Goal: Information Seeking & Learning: Learn about a topic

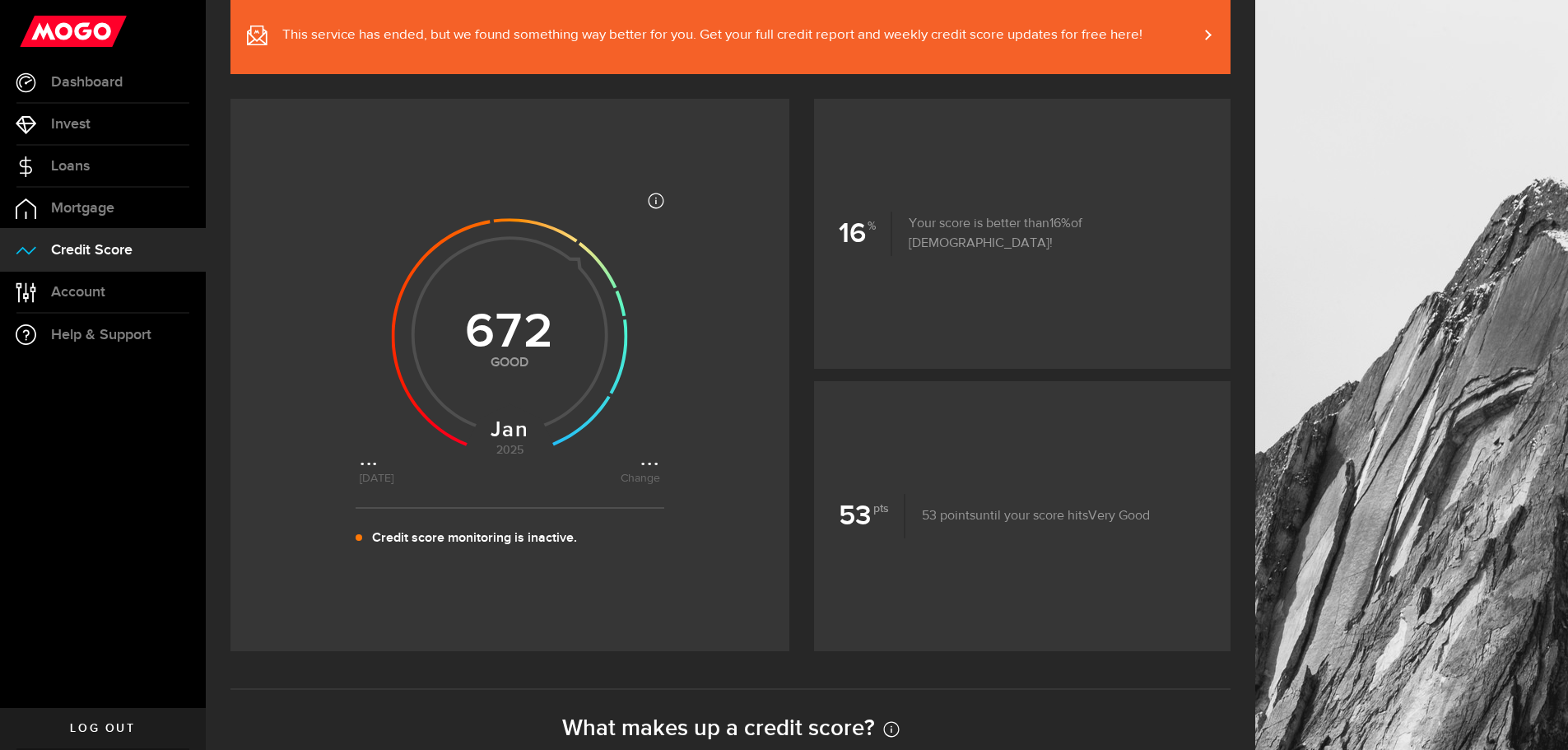
drag, startPoint x: 790, startPoint y: 444, endPoint x: 772, endPoint y: 513, distance: 71.3
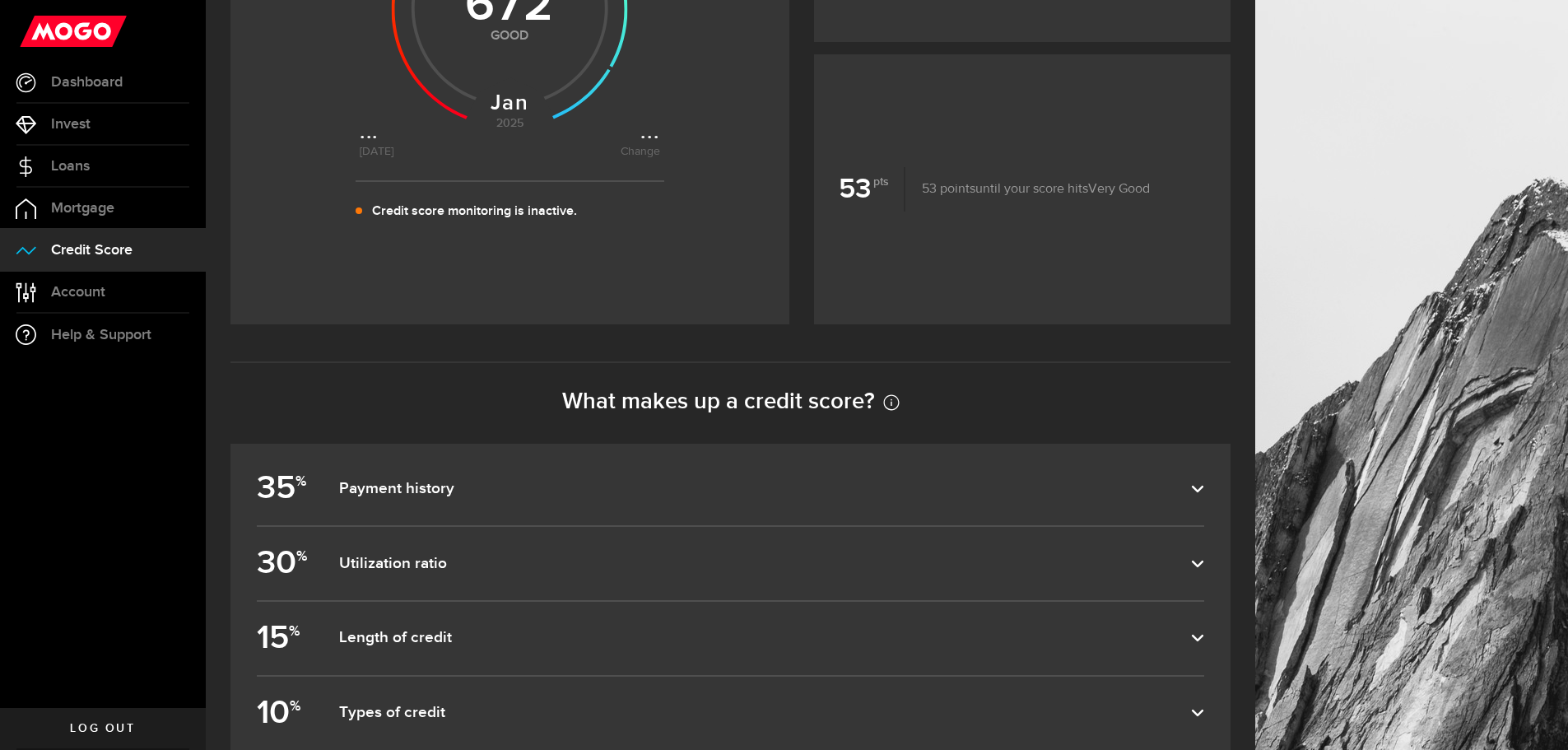
drag, startPoint x: 1160, startPoint y: 318, endPoint x: 1124, endPoint y: 467, distance: 153.3
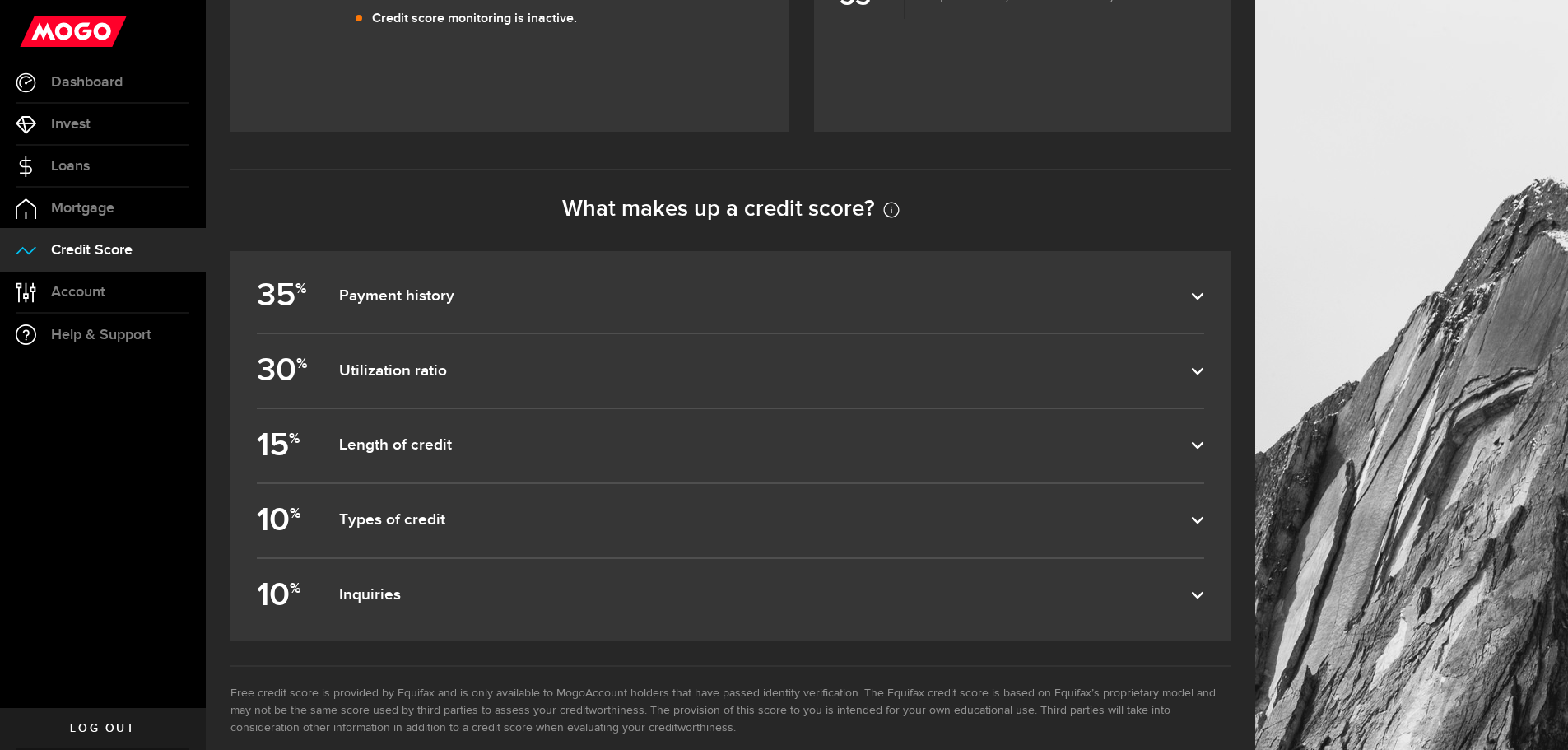
scroll to position [714, 0]
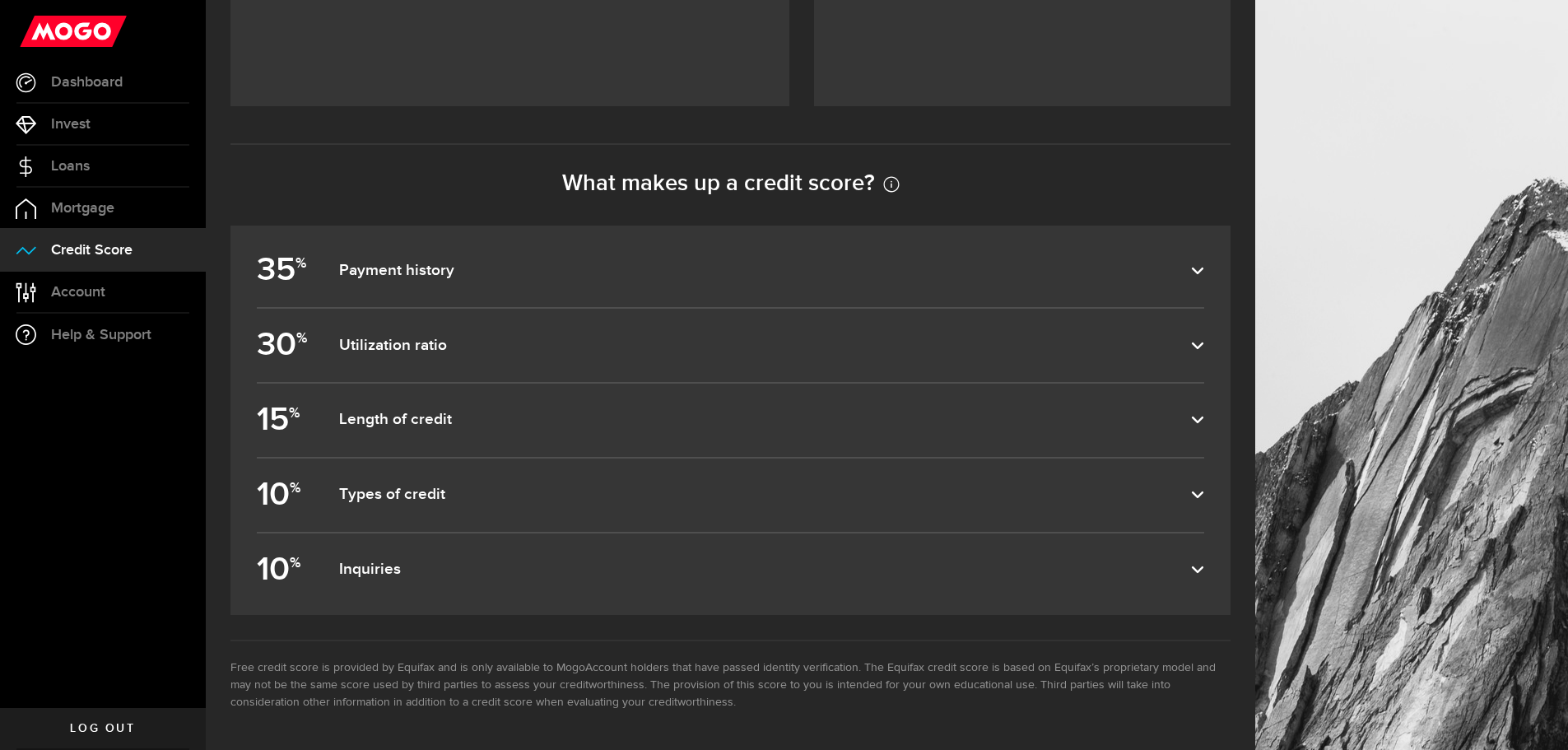
drag, startPoint x: 456, startPoint y: 424, endPoint x: 451, endPoint y: 505, distance: 81.2
click at [417, 549] on label "10 % Inquiries" at bounding box center [731, 570] width 947 height 73
click at [0, 0] on input "10 % Inquiries" at bounding box center [0, 0] width 0 height 0
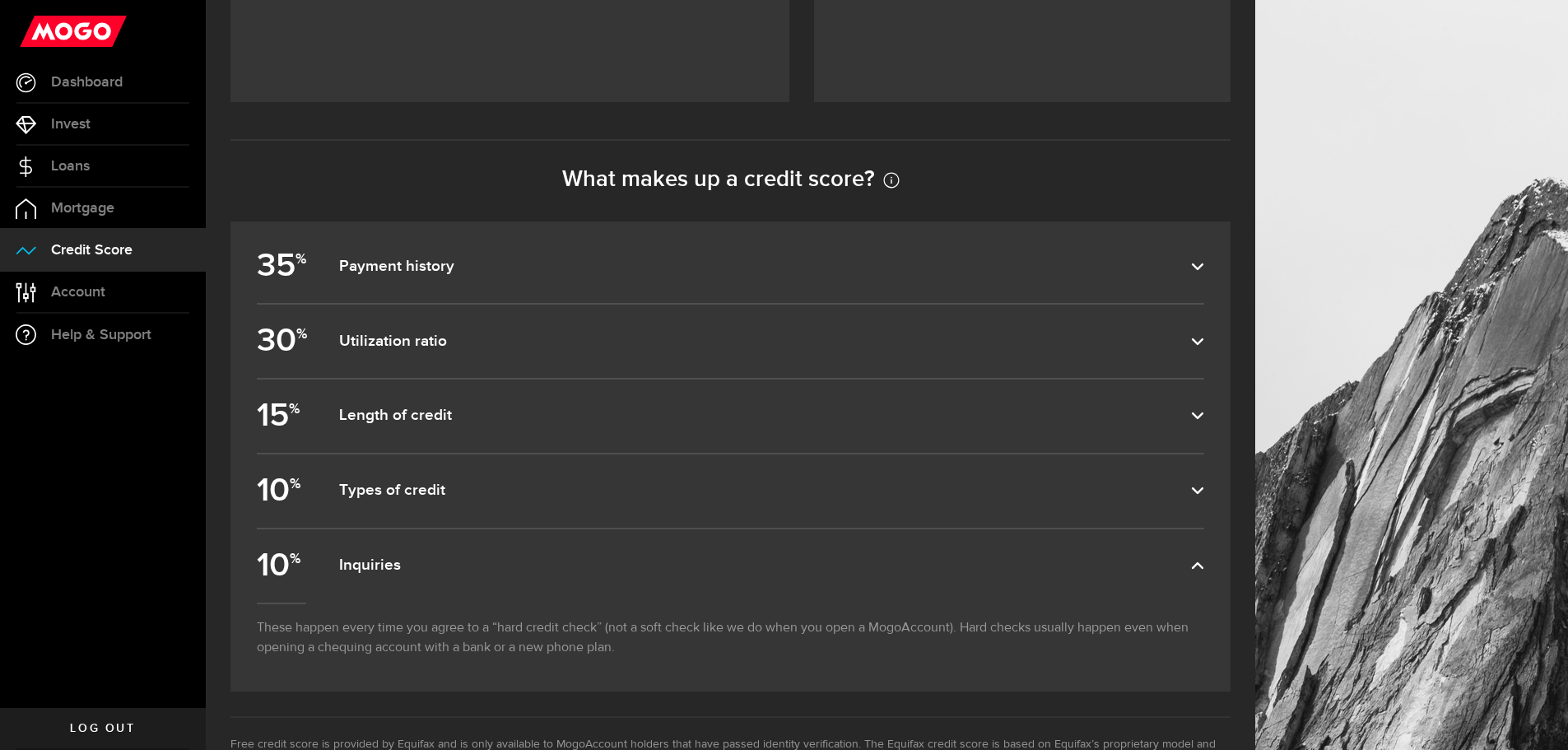
click at [422, 501] on dfn "Types of credit" at bounding box center [765, 491] width 852 height 20
click at [0, 0] on input "10 % Types of credit" at bounding box center [0, 0] width 0 height 0
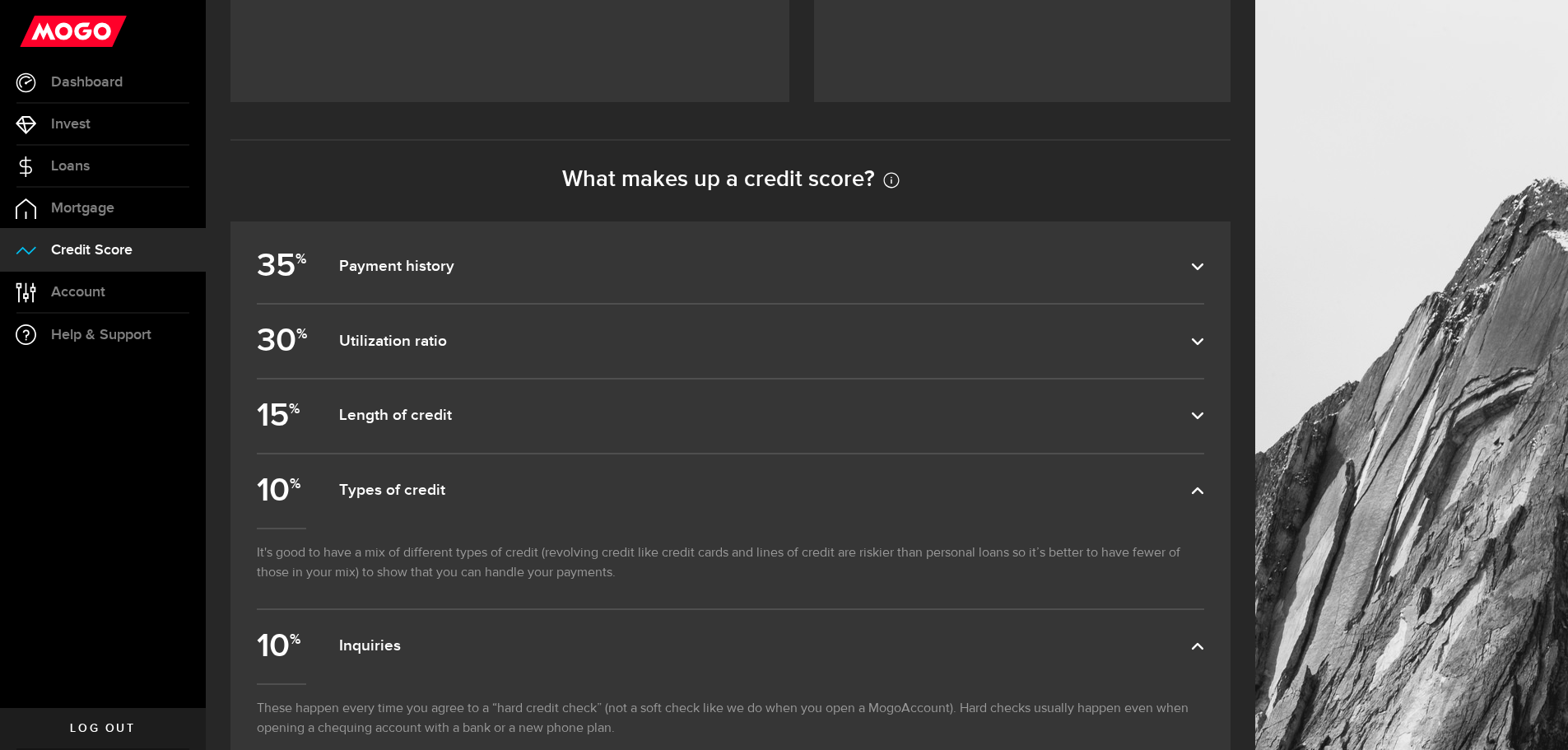
click at [439, 433] on label "15 % Length of credit" at bounding box center [731, 416] width 947 height 73
click at [0, 0] on input "15 % Length of credit" at bounding box center [0, 0] width 0 height 0
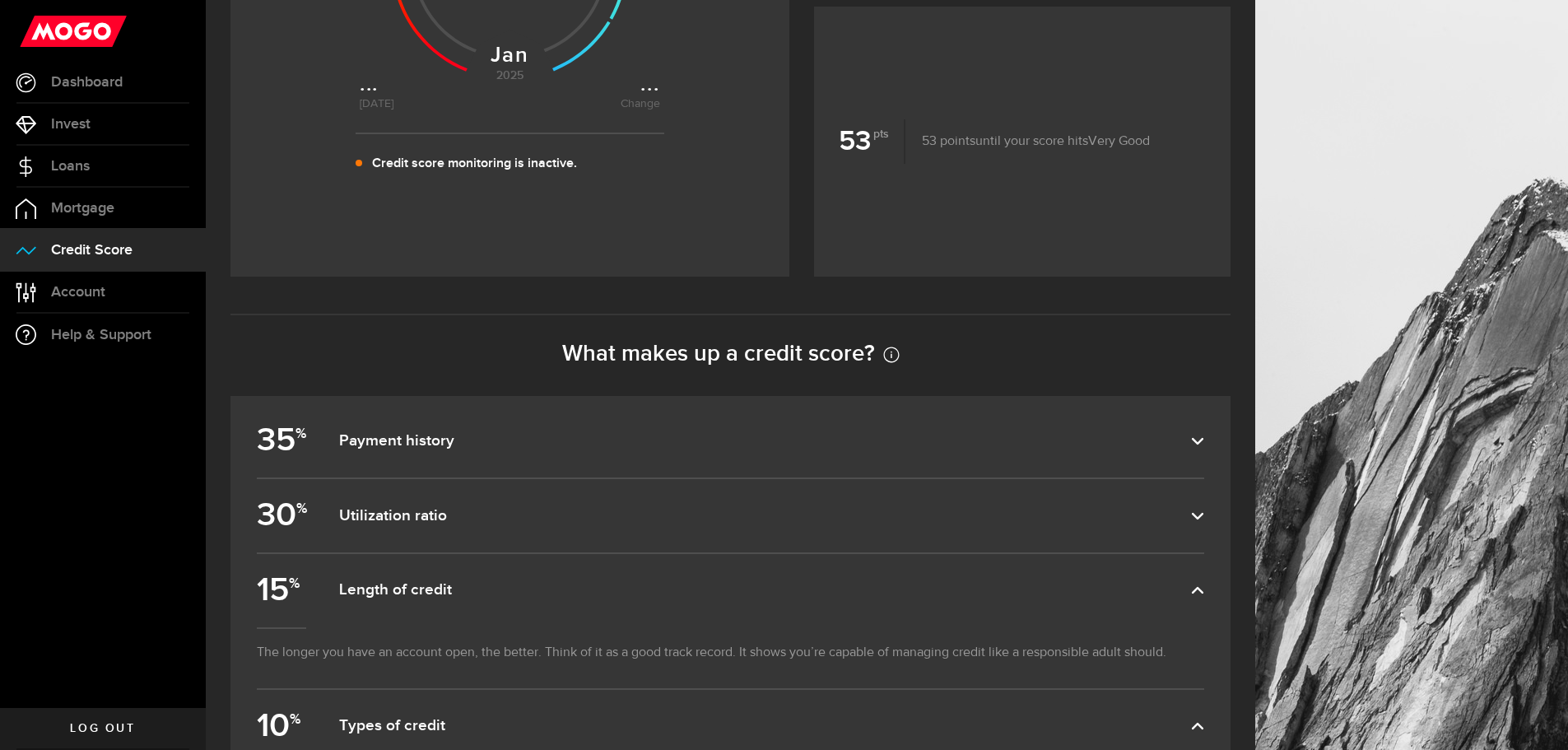
drag, startPoint x: 457, startPoint y: 477, endPoint x: 449, endPoint y: 416, distance: 61.5
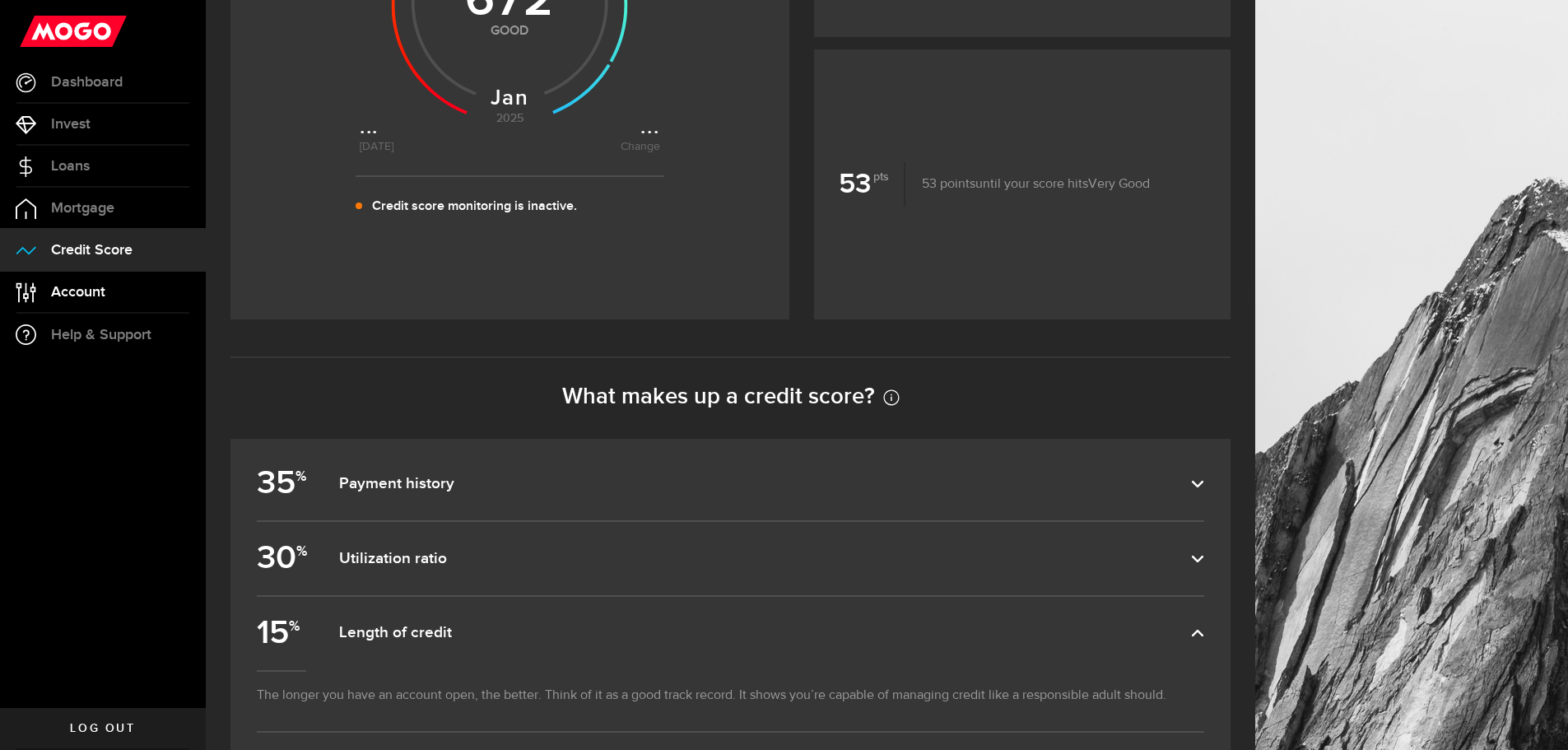
click at [68, 286] on span "Account" at bounding box center [78, 292] width 54 height 15
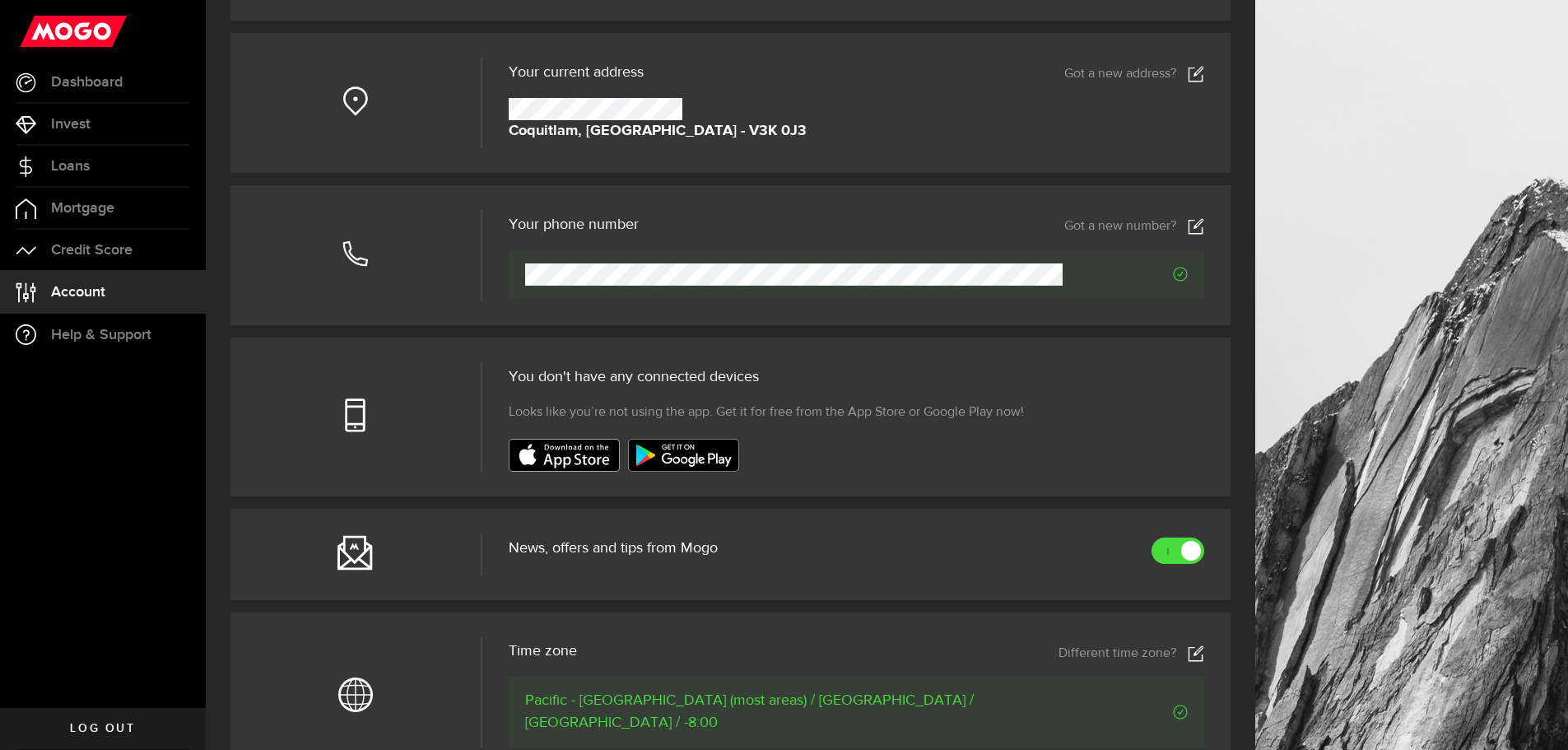
drag, startPoint x: 631, startPoint y: 466, endPoint x: 621, endPoint y: 593, distance: 127.4
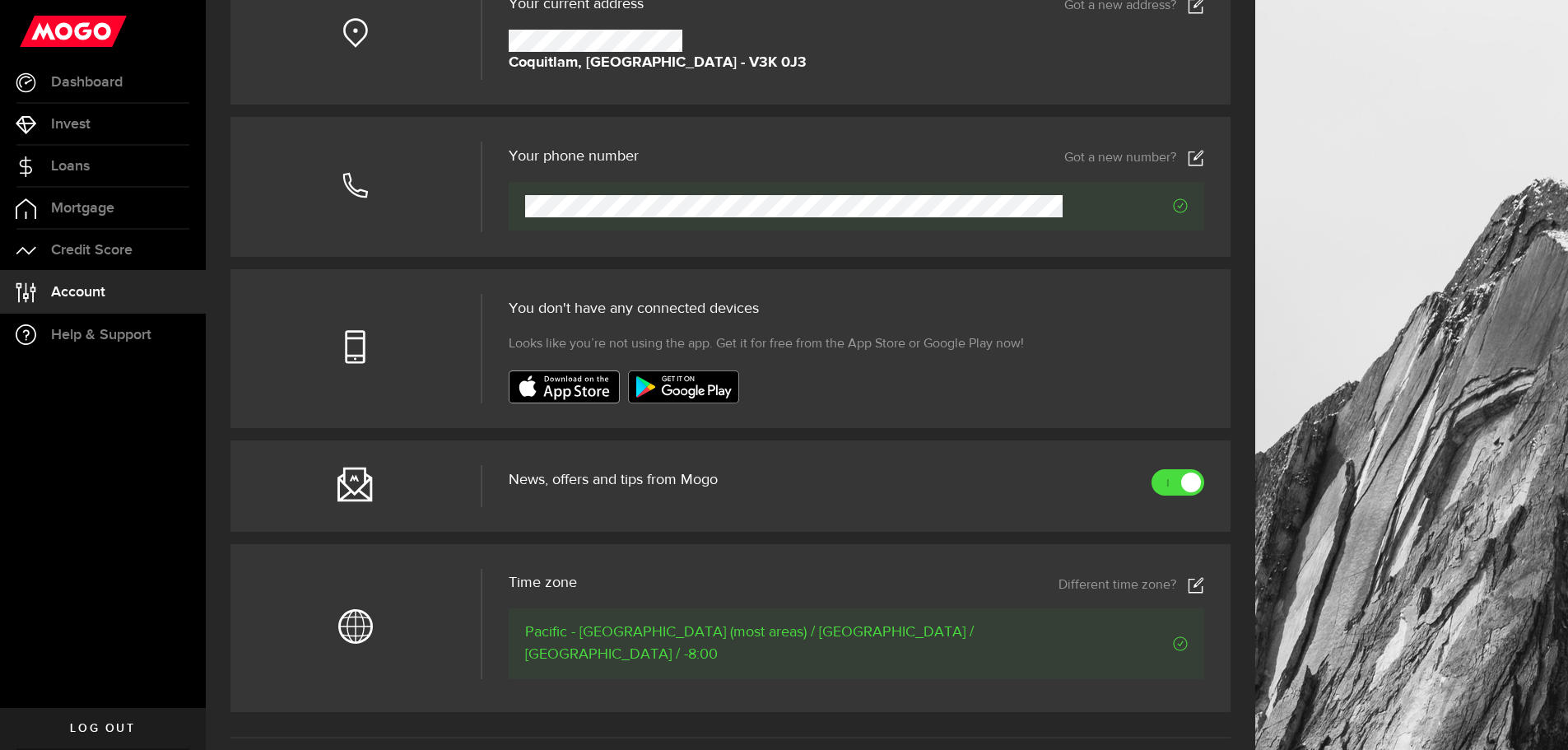
scroll to position [439, 0]
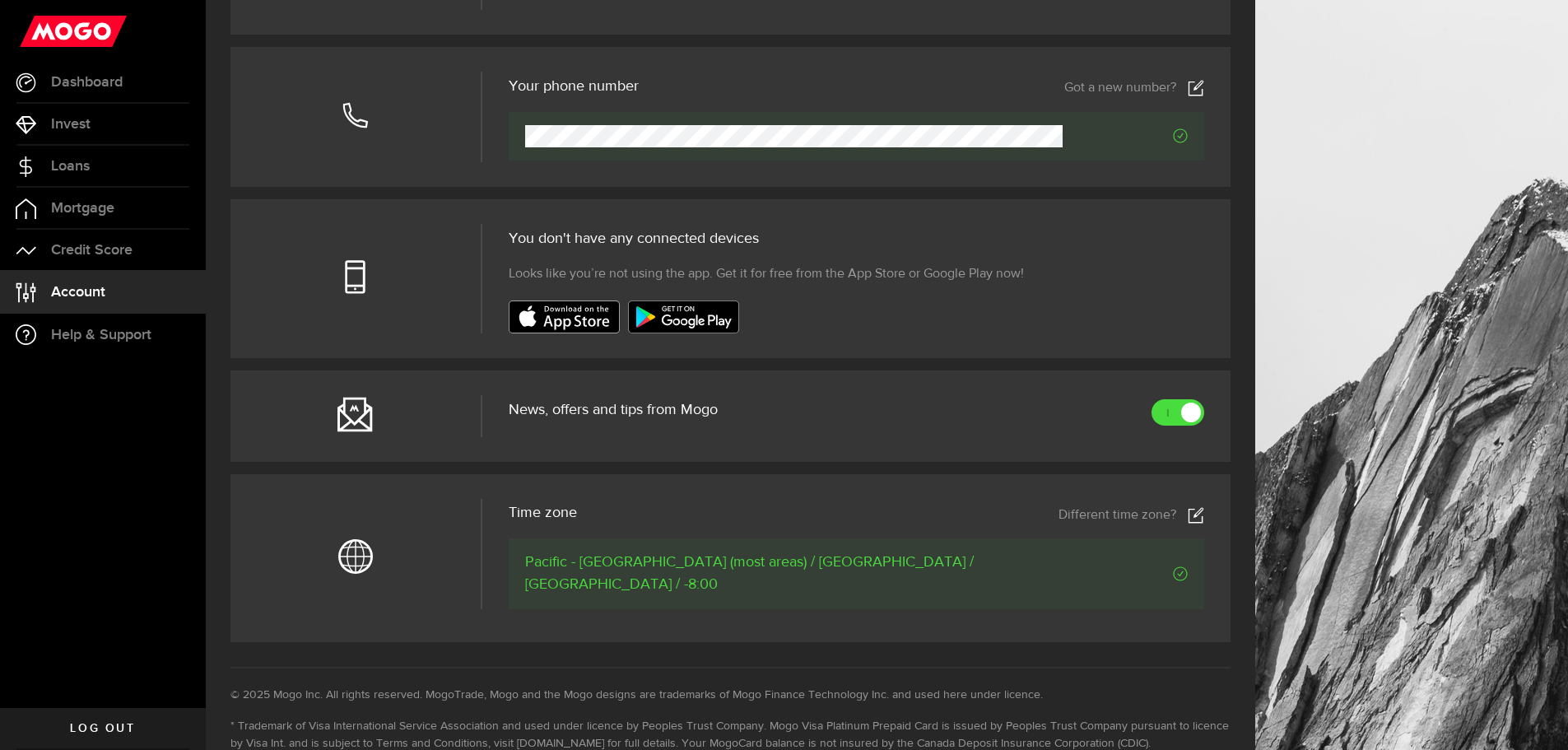
drag, startPoint x: 590, startPoint y: 261, endPoint x: 578, endPoint y: 330, distance: 70.0
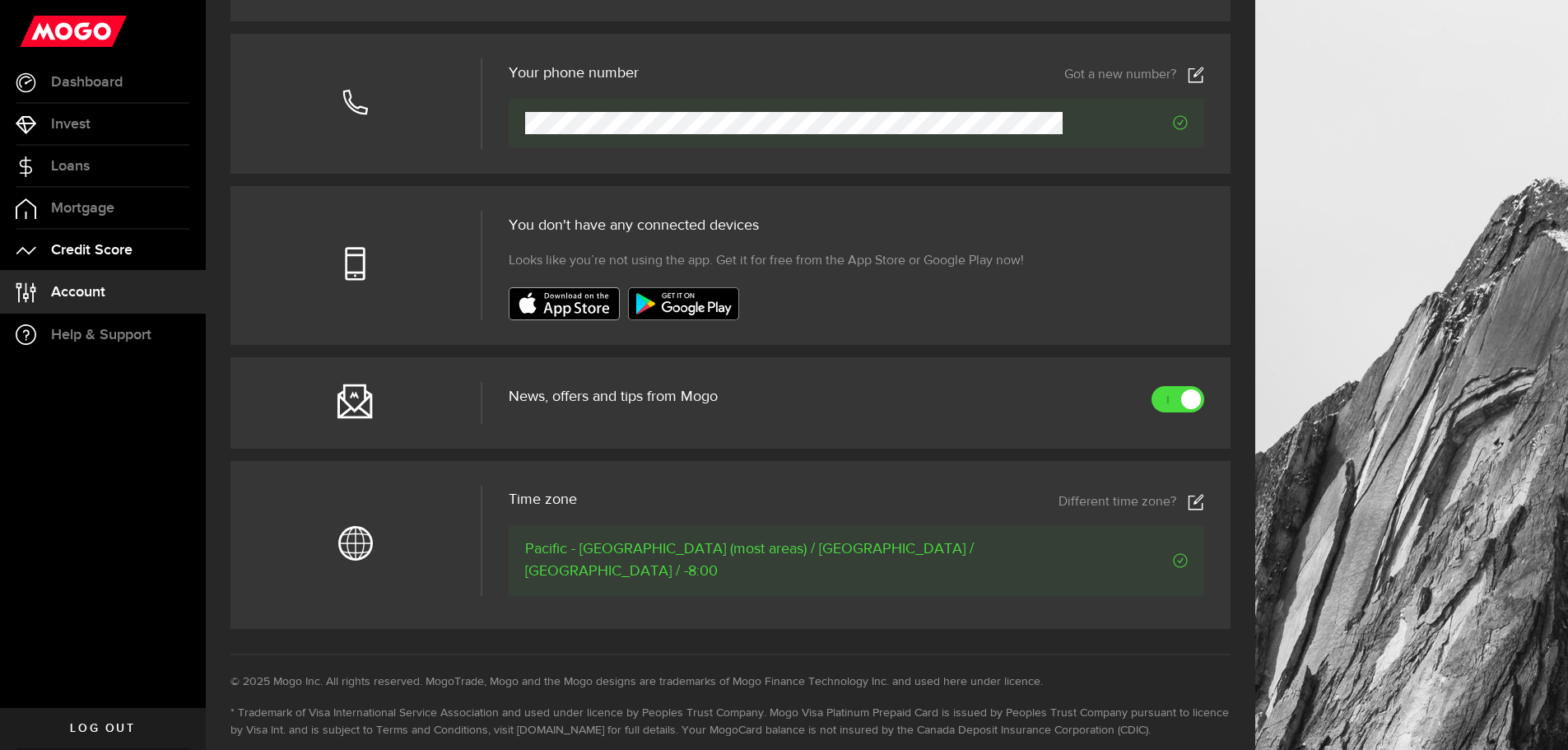
click at [125, 243] on span "Credit Score" at bounding box center [92, 250] width 82 height 15
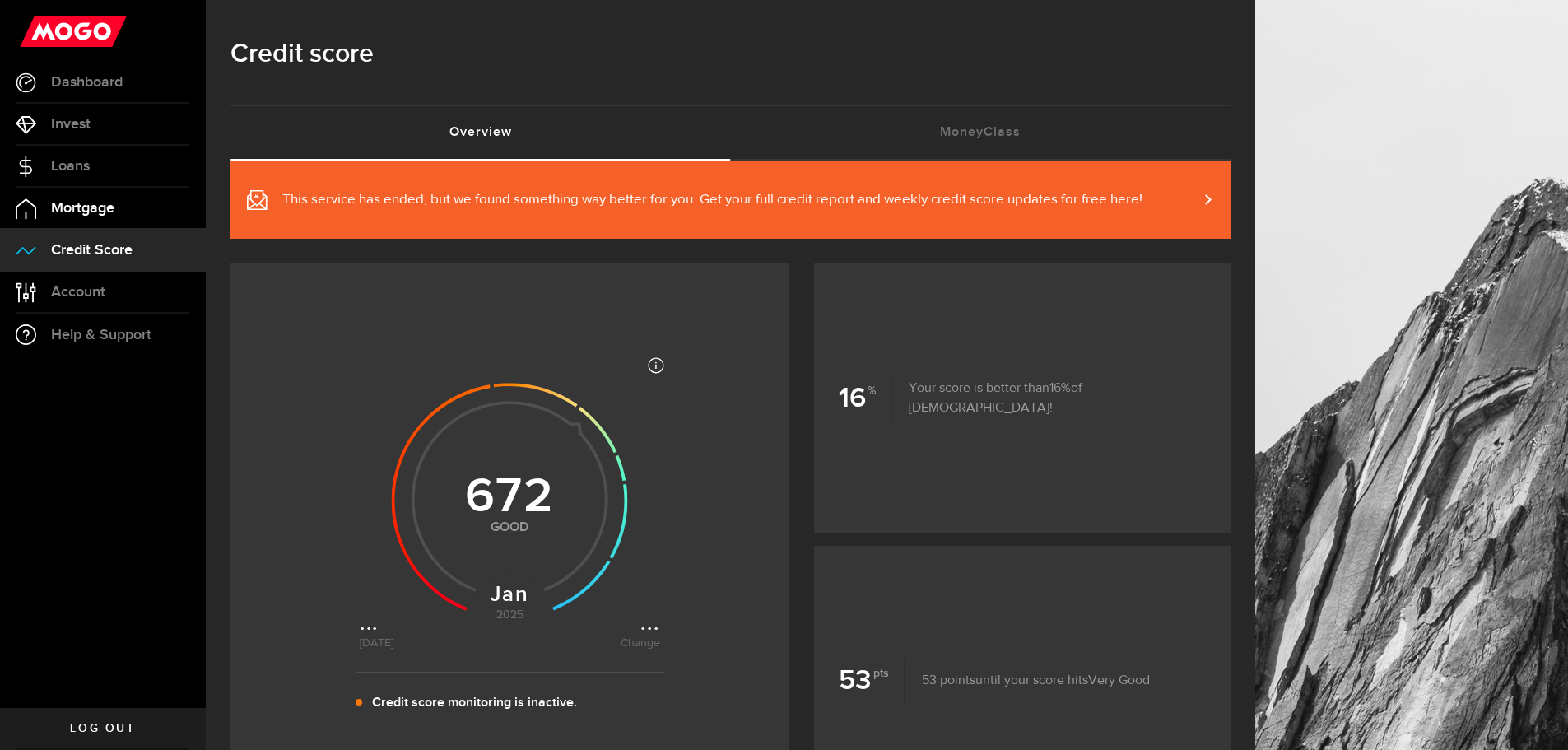
click at [108, 213] on span "Mortgage" at bounding box center [82, 208] width 63 height 15
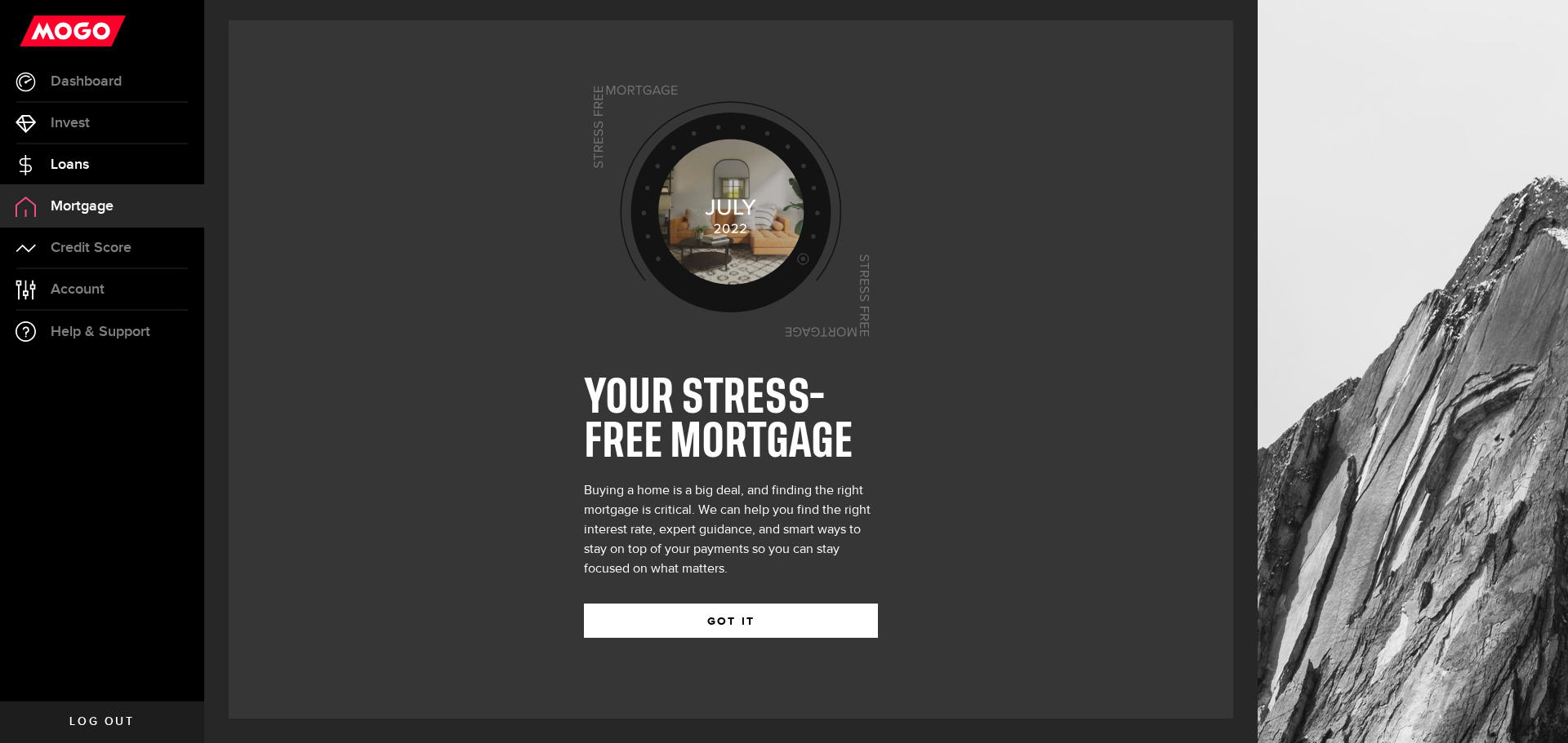
click at [119, 168] on link "Loans" at bounding box center [102, 164] width 204 height 41
